Goal: Transaction & Acquisition: Purchase product/service

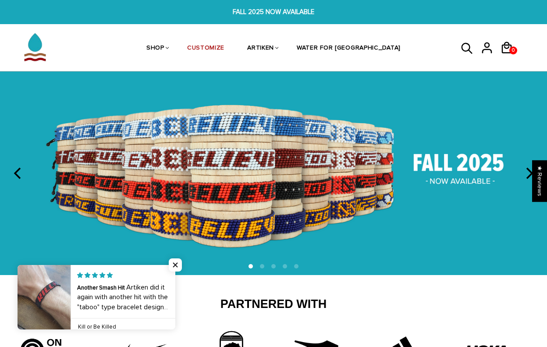
click at [525, 171] on icon "next" at bounding box center [528, 172] width 11 height 11
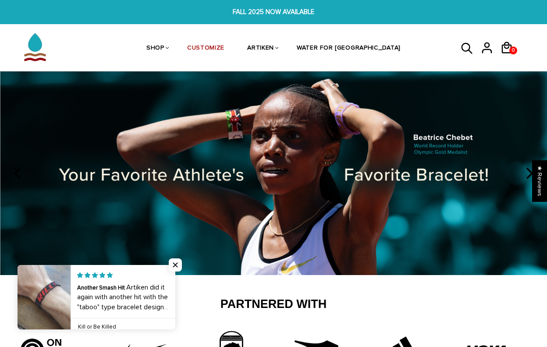
click at [525, 171] on icon "next" at bounding box center [528, 172] width 11 height 11
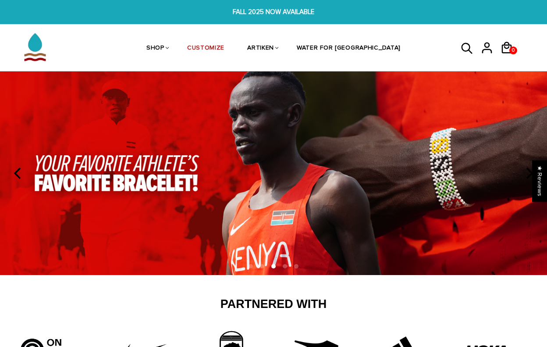
click at [525, 171] on icon "next" at bounding box center [528, 172] width 11 height 11
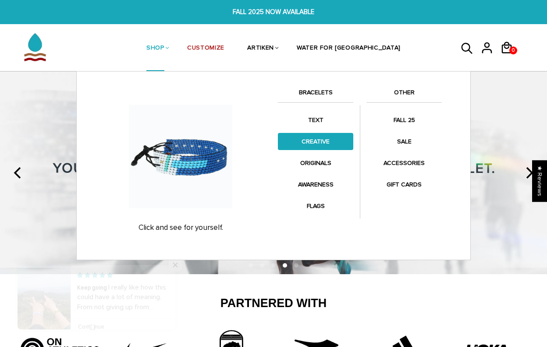
click at [318, 141] on link "CREATIVE" at bounding box center [315, 141] width 75 height 17
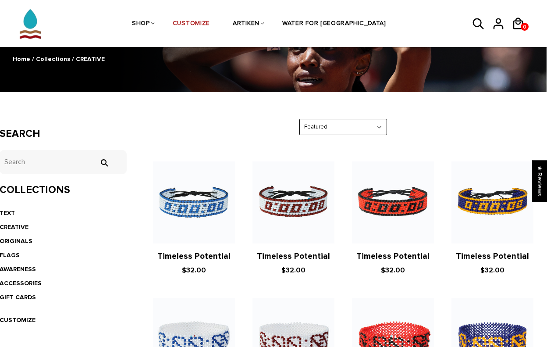
scroll to position [82, 0]
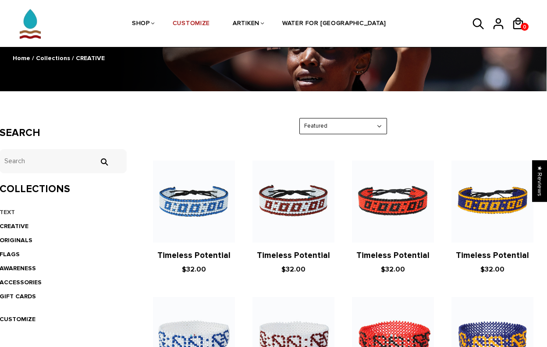
click at [13, 211] on link "TEXT" at bounding box center [7, 211] width 15 height 7
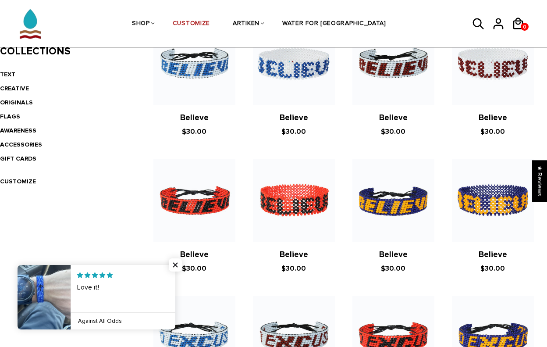
scroll to position [202, 0]
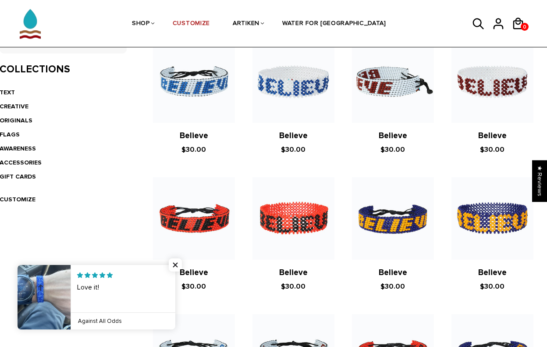
click at [390, 101] on img at bounding box center [393, 82] width 82 height 82
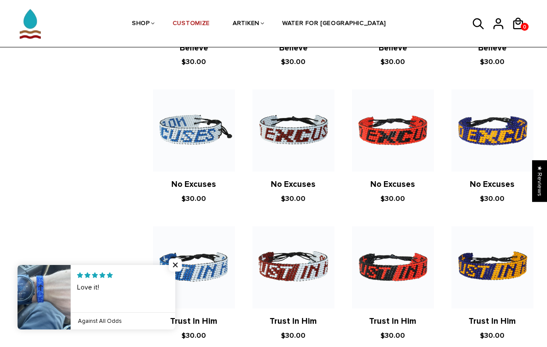
scroll to position [428, 0]
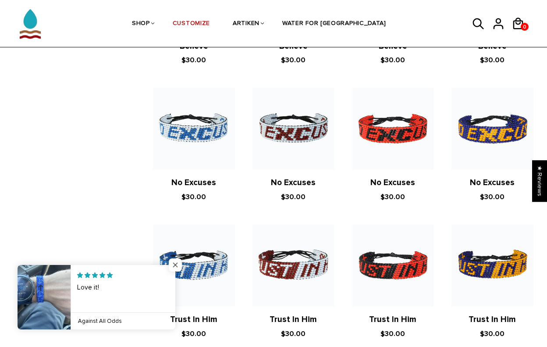
click at [174, 263] on span "Close popup widget" at bounding box center [175, 264] width 13 height 13
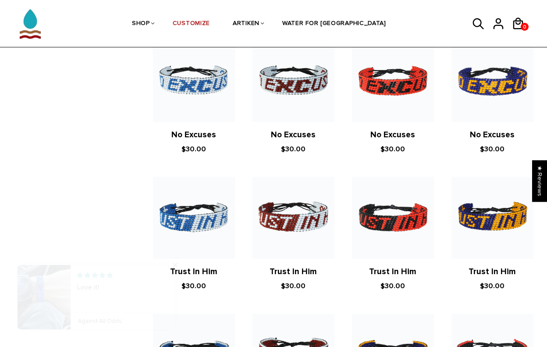
scroll to position [490, 0]
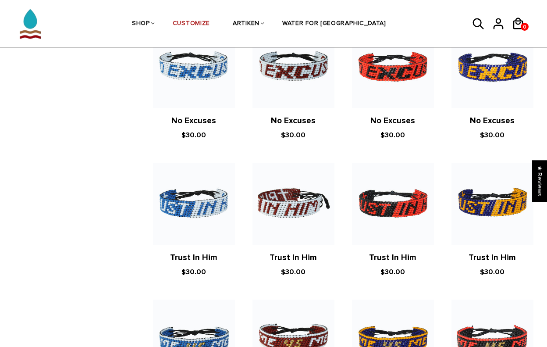
click at [288, 219] on img at bounding box center [294, 204] width 82 height 82
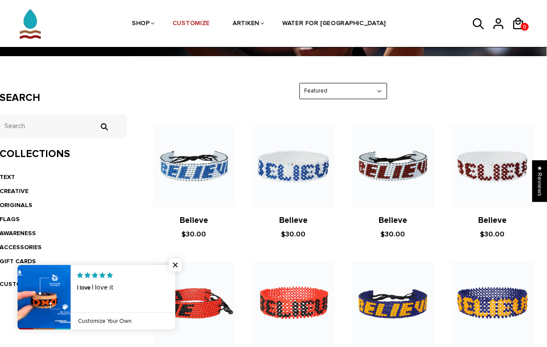
scroll to position [99, 0]
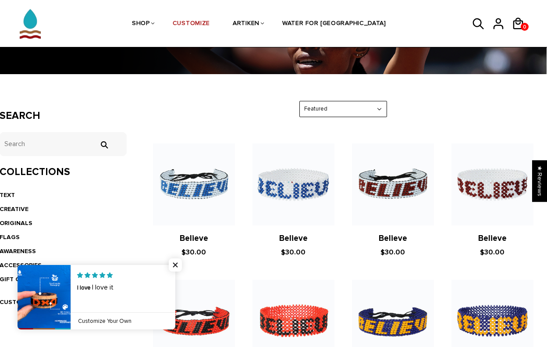
click at [22, 203] on li "CREATIVE" at bounding box center [63, 209] width 127 height 14
click at [20, 210] on link "CREATIVE" at bounding box center [14, 208] width 29 height 7
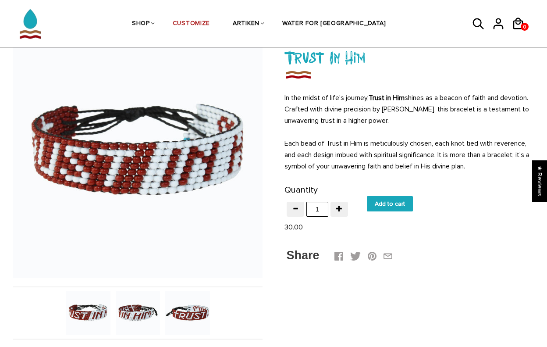
scroll to position [101, 0]
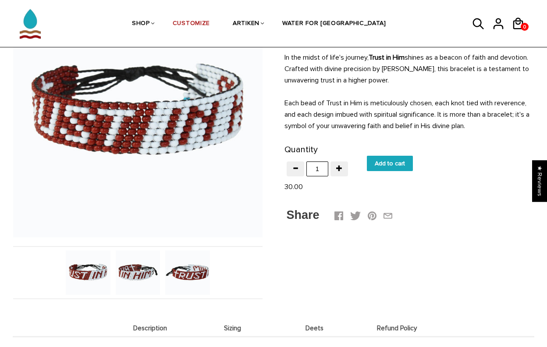
click at [174, 273] on img at bounding box center [187, 272] width 45 height 45
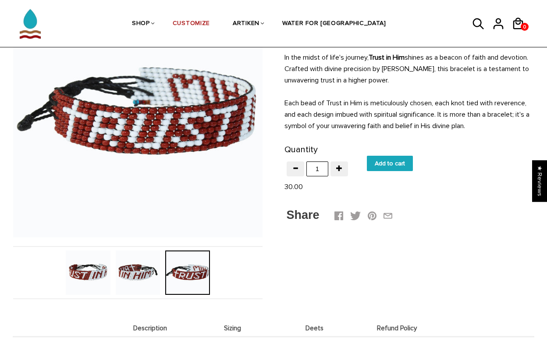
click at [142, 276] on img at bounding box center [138, 272] width 45 height 45
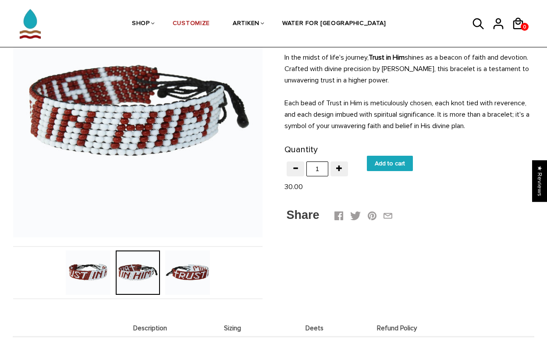
click at [104, 274] on img at bounding box center [88, 272] width 45 height 45
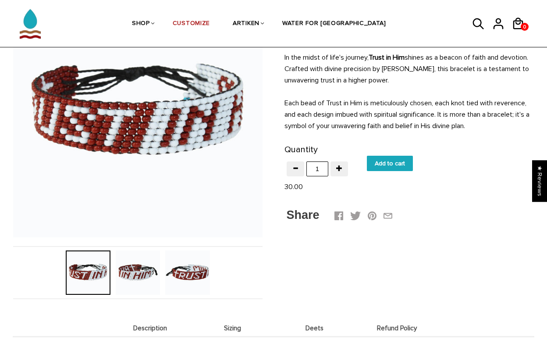
click at [195, 275] on img at bounding box center [187, 272] width 45 height 45
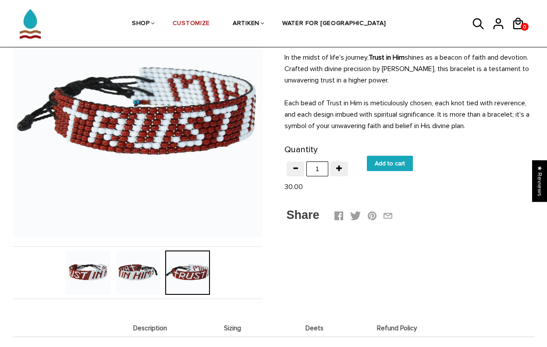
click at [160, 277] on img at bounding box center [138, 272] width 45 height 45
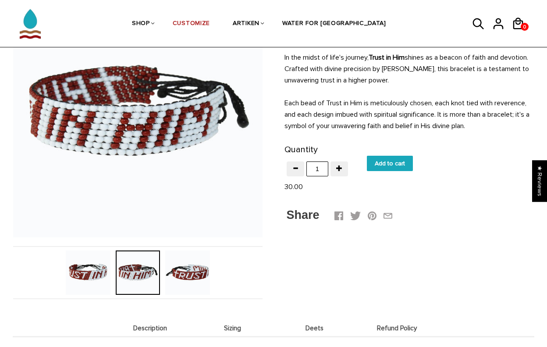
click at [97, 273] on img at bounding box center [88, 272] width 45 height 45
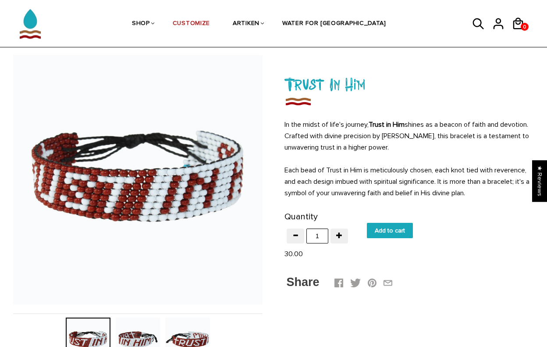
scroll to position [32, 0]
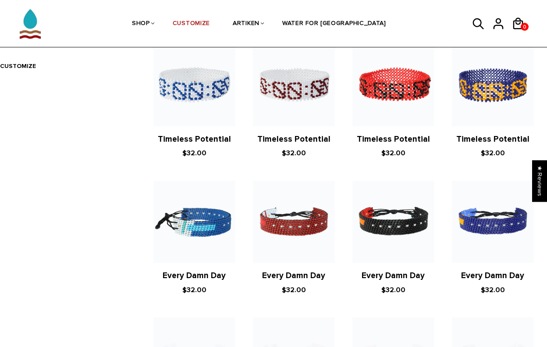
scroll to position [338, 0]
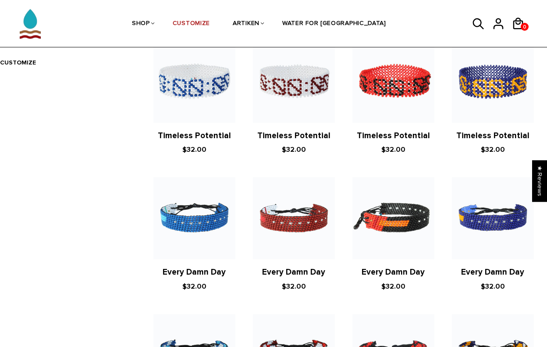
click at [385, 229] on img at bounding box center [393, 218] width 82 height 82
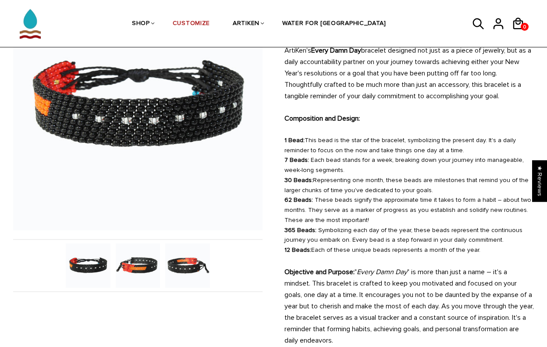
scroll to position [107, 0]
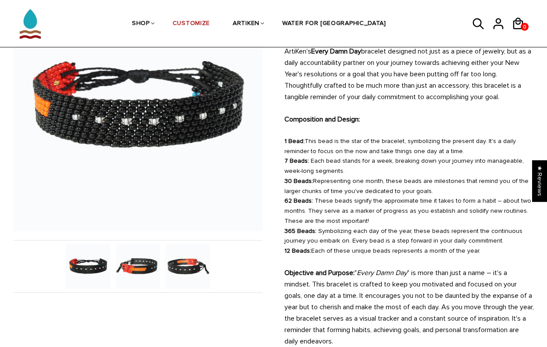
click at [124, 267] on img at bounding box center [138, 266] width 45 height 45
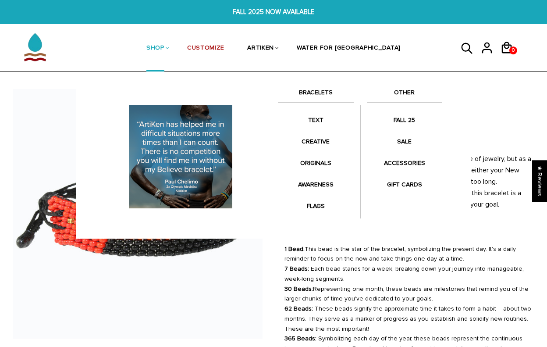
scroll to position [0, 0]
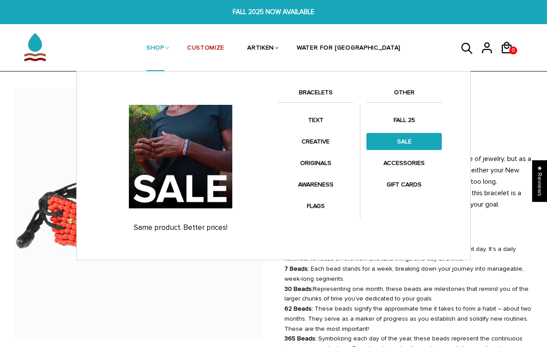
click at [401, 143] on link "SALE" at bounding box center [404, 141] width 75 height 17
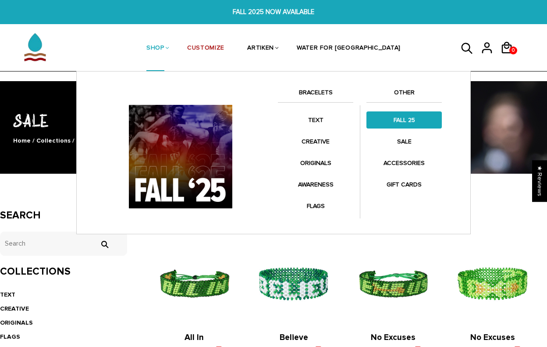
click at [399, 116] on link "FALL 25" at bounding box center [404, 119] width 75 height 17
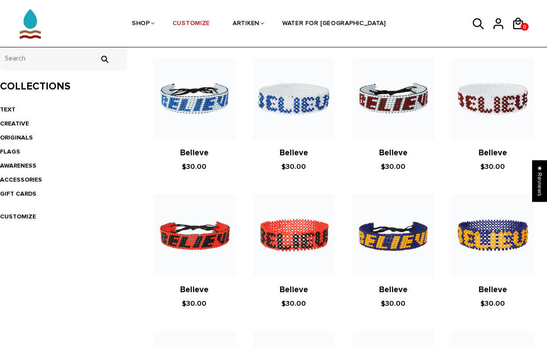
scroll to position [189, 0]
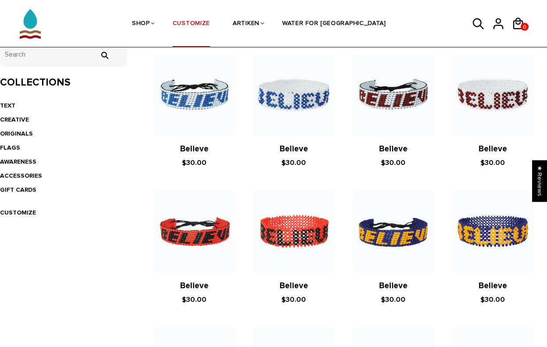
click at [210, 23] on link "CUSTOMIZE" at bounding box center [191, 24] width 37 height 46
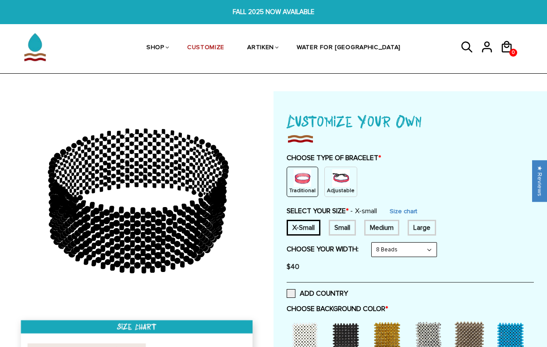
click at [345, 185] on img at bounding box center [341, 178] width 18 height 18
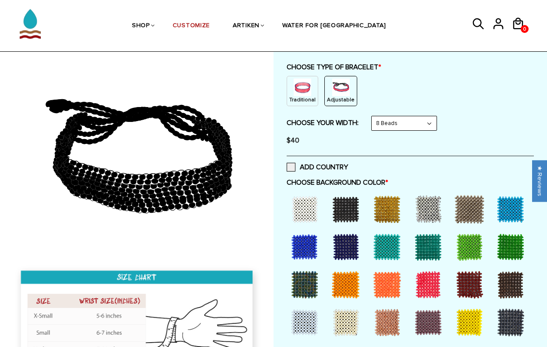
scroll to position [91, 0]
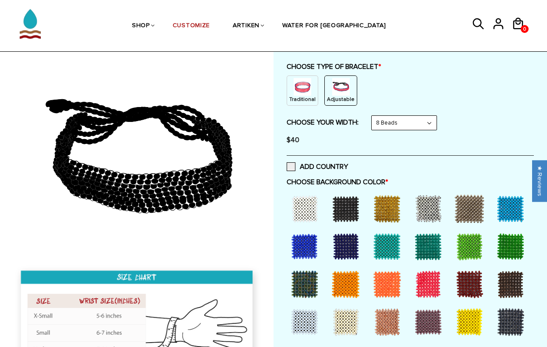
click at [343, 212] on div at bounding box center [345, 208] width 35 height 35
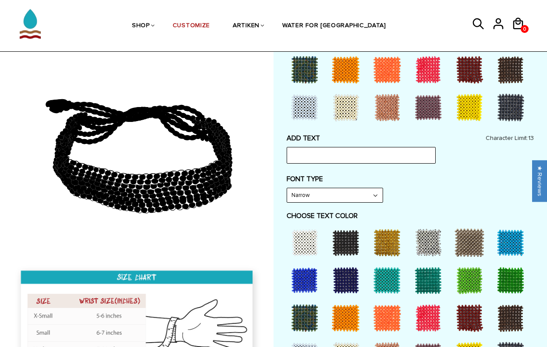
scroll to position [330, 0]
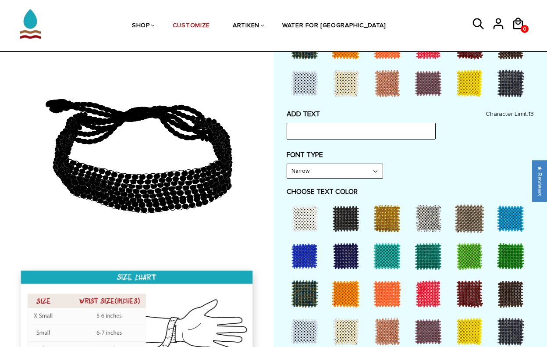
click at [425, 321] on div at bounding box center [428, 331] width 35 height 35
click at [381, 130] on input "text" at bounding box center [361, 131] width 149 height 17
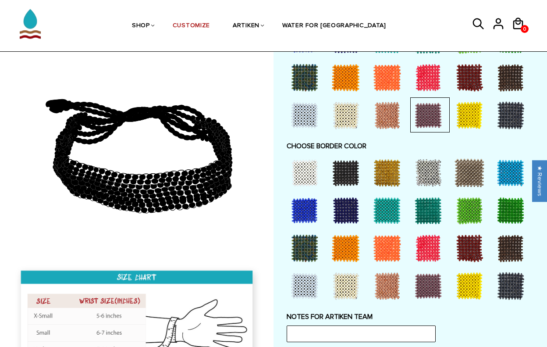
scroll to position [547, 0]
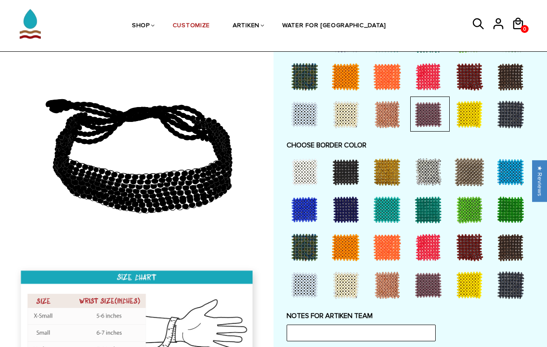
type input "Believe"
click at [349, 164] on div at bounding box center [345, 171] width 35 height 35
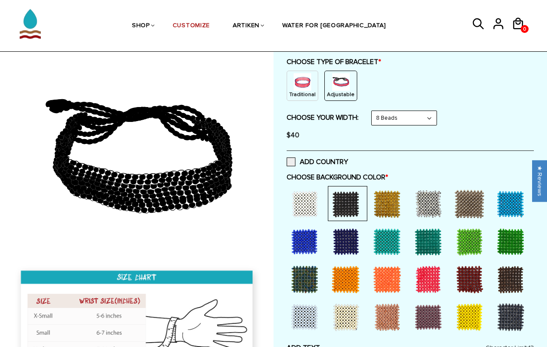
scroll to position [90, 0]
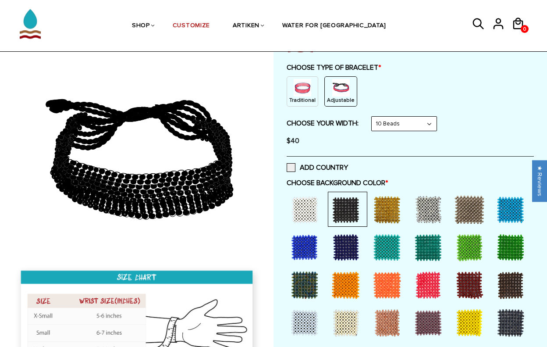
select select "8-beads"
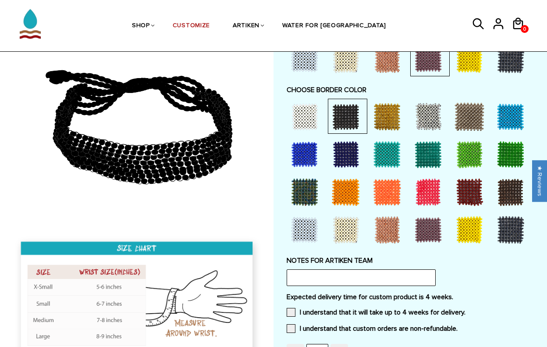
scroll to position [719, 0]
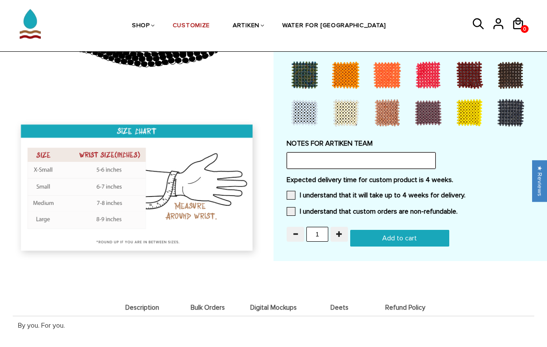
click at [377, 152] on input "text" at bounding box center [361, 160] width 149 height 17
click at [360, 152] on input "Black Background with Purple letters" at bounding box center [361, 160] width 149 height 17
click at [313, 153] on input "Black Background with purple letters" at bounding box center [361, 160] width 149 height 17
type input "Black background with purple letters"
click at [291, 191] on span at bounding box center [291, 195] width 9 height 9
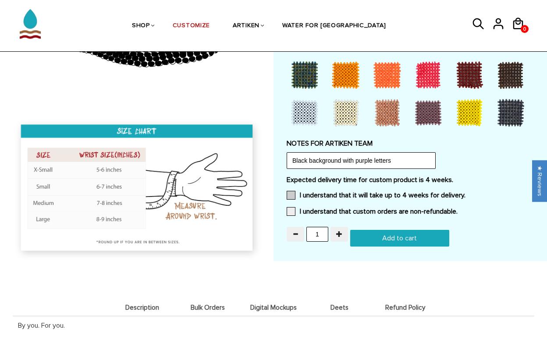
click at [466, 192] on input "I understand that it will take up to 4 weeks for delivery." at bounding box center [466, 192] width 0 height 0
click at [291, 207] on span at bounding box center [291, 211] width 9 height 9
click at [458, 209] on input "I understand that custom orders are non-refundable." at bounding box center [458, 209] width 0 height 0
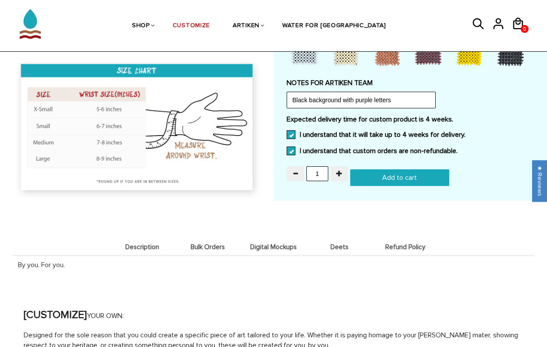
scroll to position [782, 0]
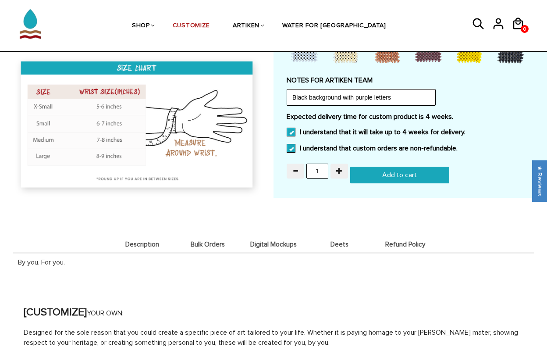
click at [414, 167] on input "Add to cart" at bounding box center [399, 175] width 99 height 17
type input "Add to cart"
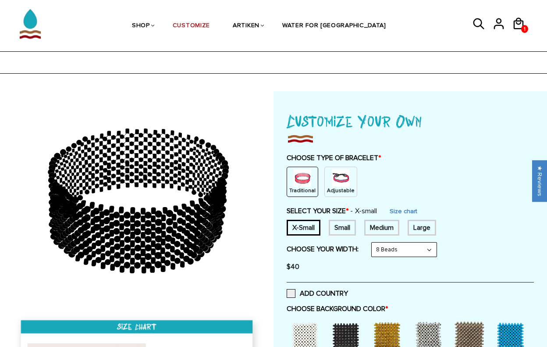
scroll to position [782, 0]
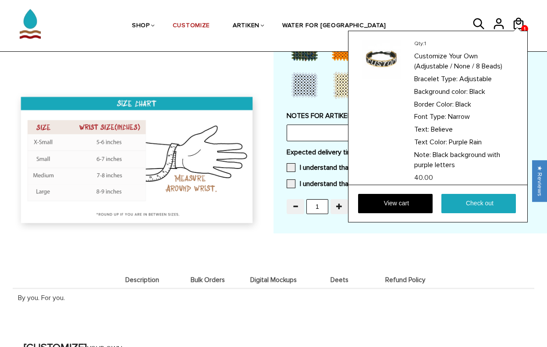
click at [520, 31] on div "Qty: 1 Customize Your Own (Adjustable / None / 8 Beads) Bracelet Type: Adjustab…" at bounding box center [438, 127] width 180 height 192
click at [460, 204] on link "Check out" at bounding box center [478, 203] width 75 height 19
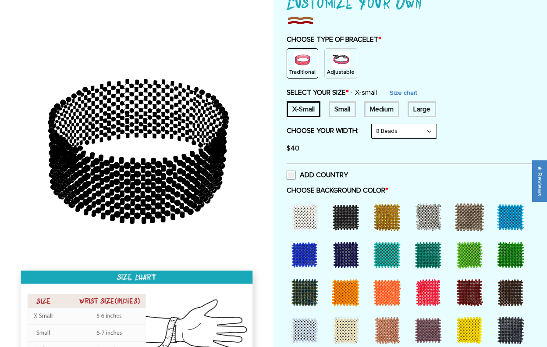
scroll to position [238, 0]
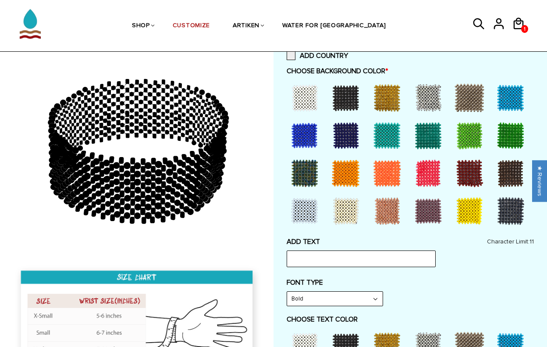
click at [343, 84] on div at bounding box center [345, 97] width 35 height 35
click at [312, 256] on input "text" at bounding box center [361, 258] width 149 height 17
type input "Believe"
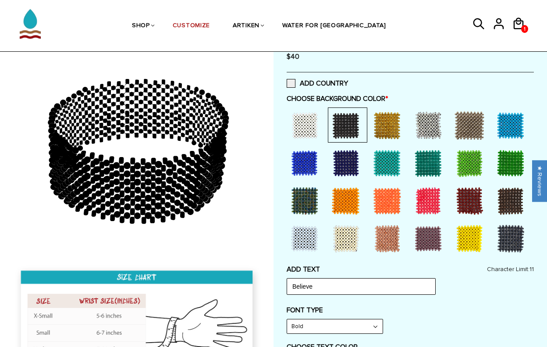
scroll to position [85, 0]
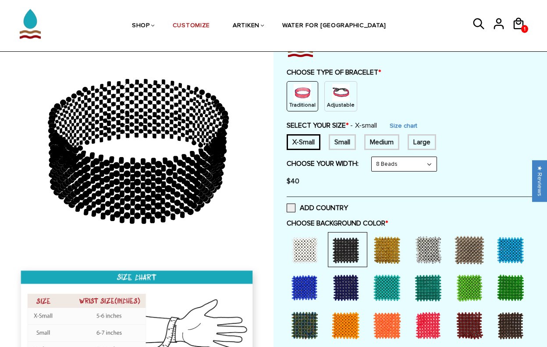
click at [342, 102] on p "Adjustable" at bounding box center [341, 104] width 28 height 7
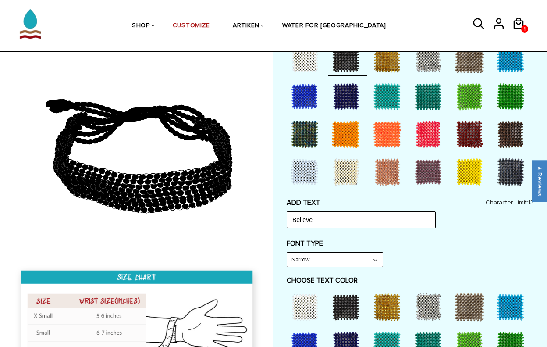
scroll to position [259, 0]
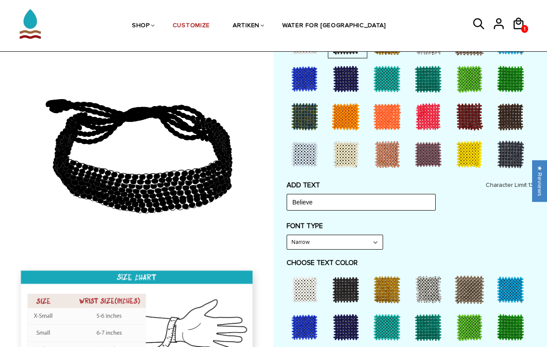
select select "Bold"
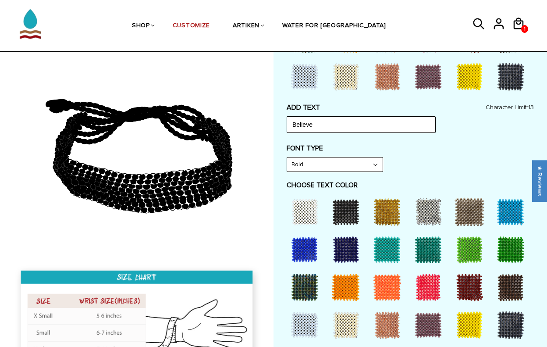
scroll to position [338, 0]
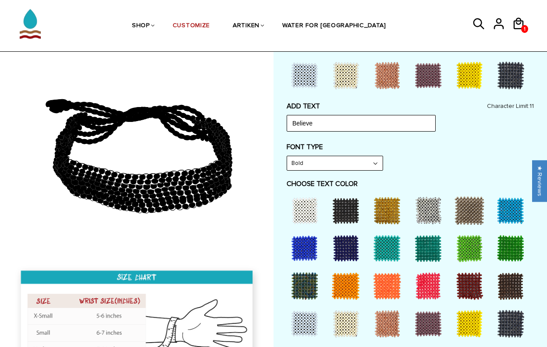
click at [427, 312] on div at bounding box center [428, 323] width 35 height 35
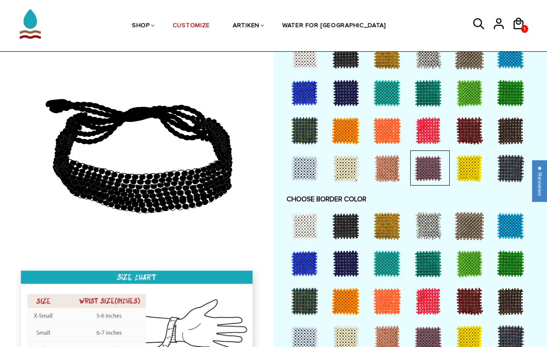
scroll to position [527, 0]
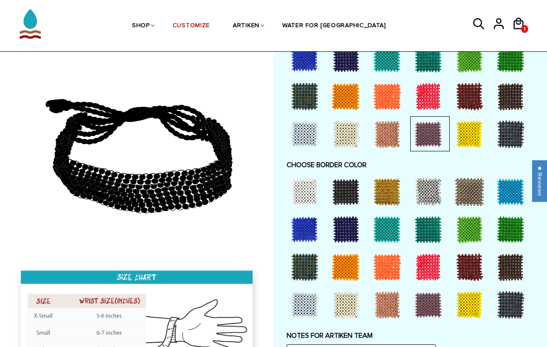
click at [343, 188] on div at bounding box center [345, 191] width 35 height 35
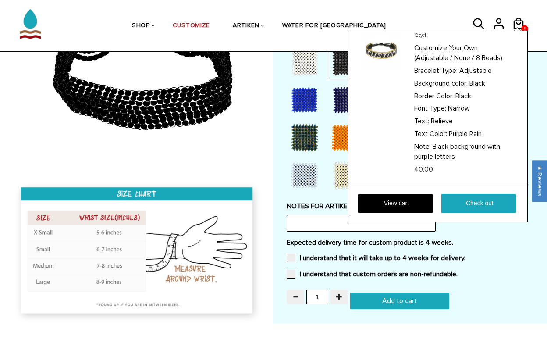
scroll to position [53, 0]
drag, startPoint x: 381, startPoint y: 147, endPoint x: 403, endPoint y: 157, distance: 24.3
click at [414, 157] on p "Note: Black background with purple letters" at bounding box center [463, 152] width 99 height 20
copy p "Black background with purple letters"
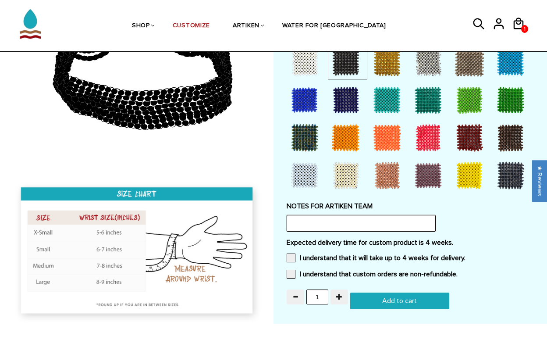
click at [333, 215] on input "text" at bounding box center [361, 223] width 149 height 17
paste input "Black background with purple letters"
type input "Black background with purple letters"
click at [289, 253] on span at bounding box center [291, 257] width 9 height 9
click at [466, 255] on input "I understand that it will take up to 4 weeks for delivery." at bounding box center [466, 255] width 0 height 0
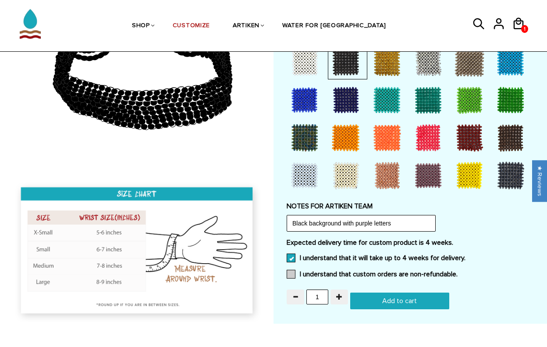
click at [289, 270] on span at bounding box center [291, 274] width 9 height 9
click at [458, 271] on input "I understand that custom orders are non-refundable." at bounding box center [458, 271] width 0 height 0
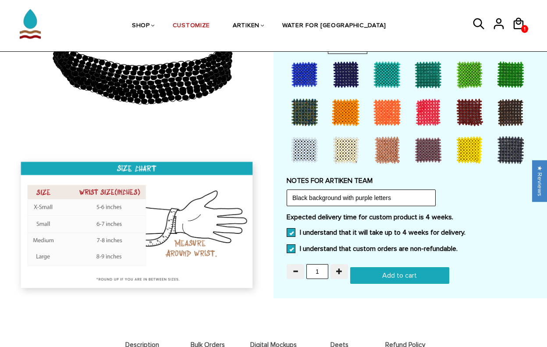
scroll to position [682, 0]
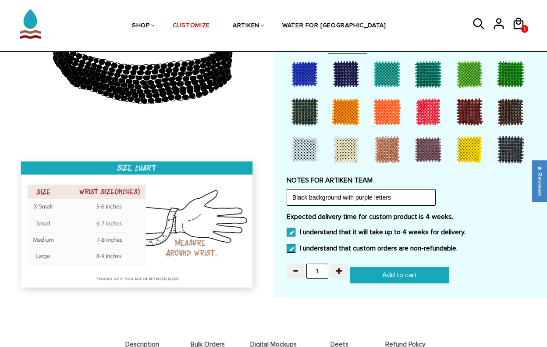
click at [388, 267] on input "Add to cart" at bounding box center [399, 275] width 99 height 17
type input "Add to cart"
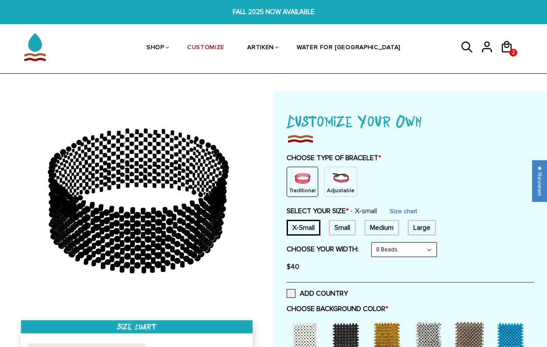
scroll to position [682, 0]
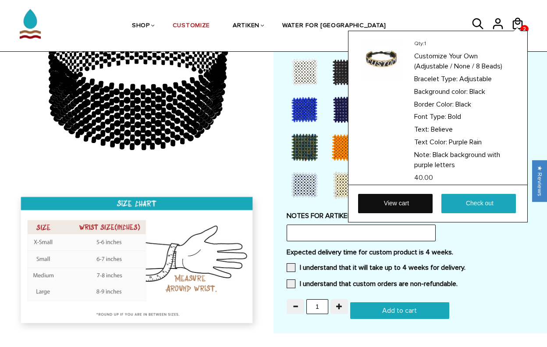
click at [408, 203] on link "View cart" at bounding box center [395, 203] width 75 height 19
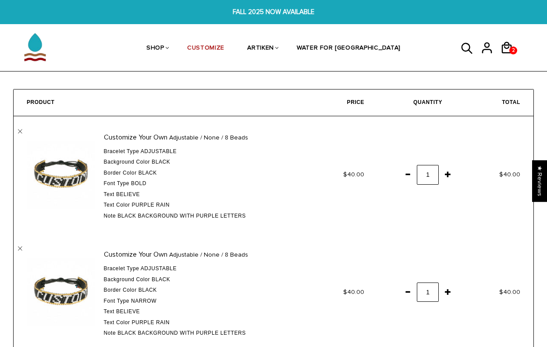
click at [18, 246] on link "" at bounding box center [20, 248] width 4 height 4
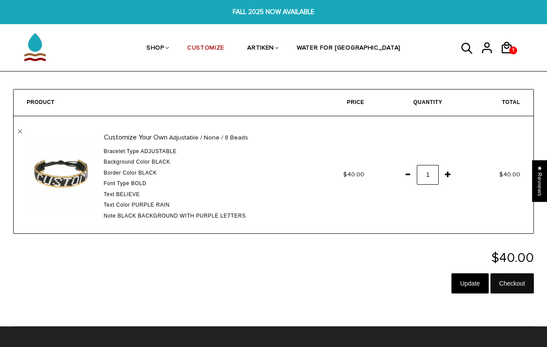
click at [509, 278] on input "Checkout" at bounding box center [512, 283] width 43 height 20
